Goal: Task Accomplishment & Management: Manage account settings

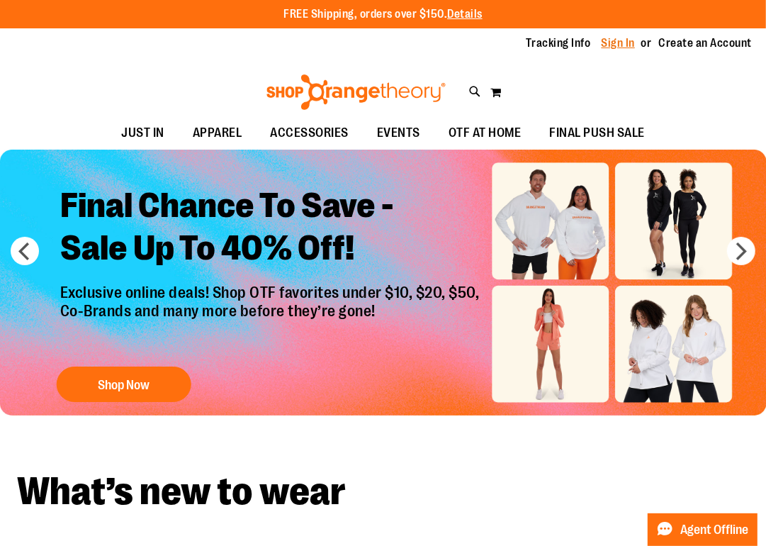
click at [614, 46] on link "Sign In" at bounding box center [619, 43] width 34 height 16
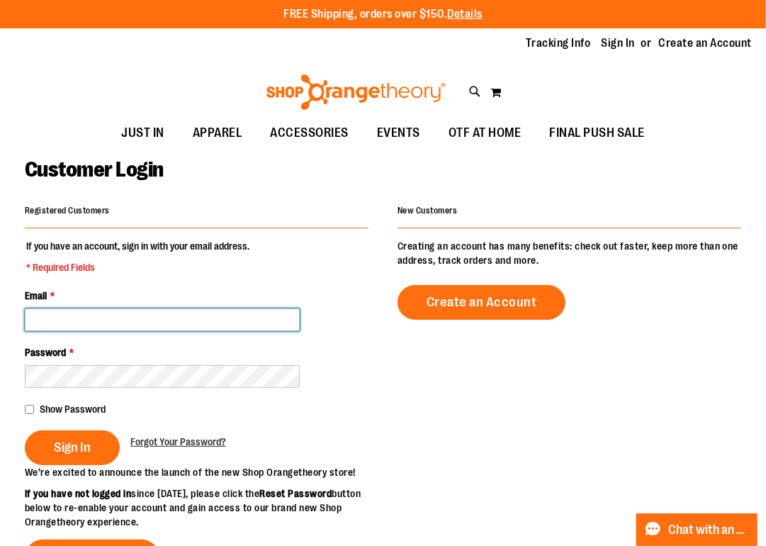
click at [70, 321] on input "Email *" at bounding box center [162, 319] width 275 height 23
type input "**********"
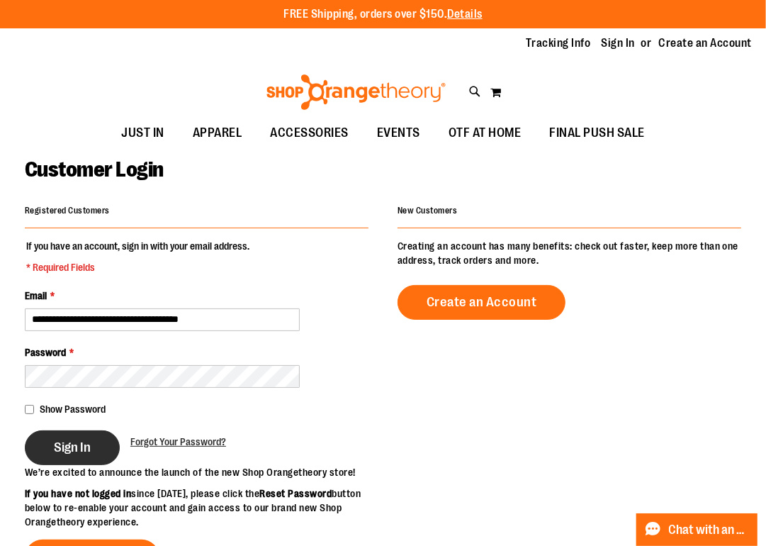
click at [68, 435] on button "Sign In" at bounding box center [72, 447] width 95 height 35
